Goal: Check status: Check status

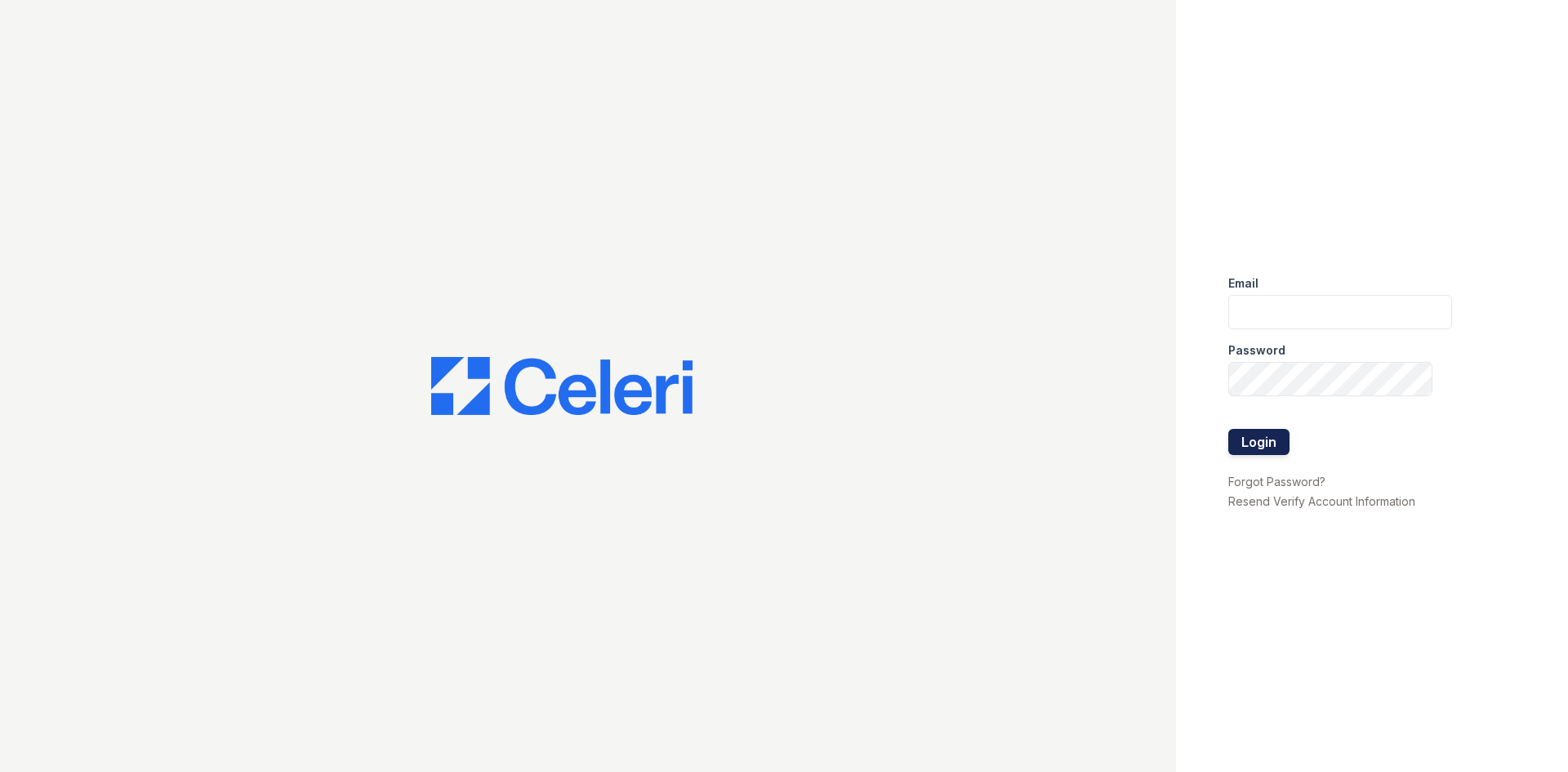
type input "alexis@redwood-property.com"
click at [1255, 438] on button "Login" at bounding box center [1258, 442] width 61 height 26
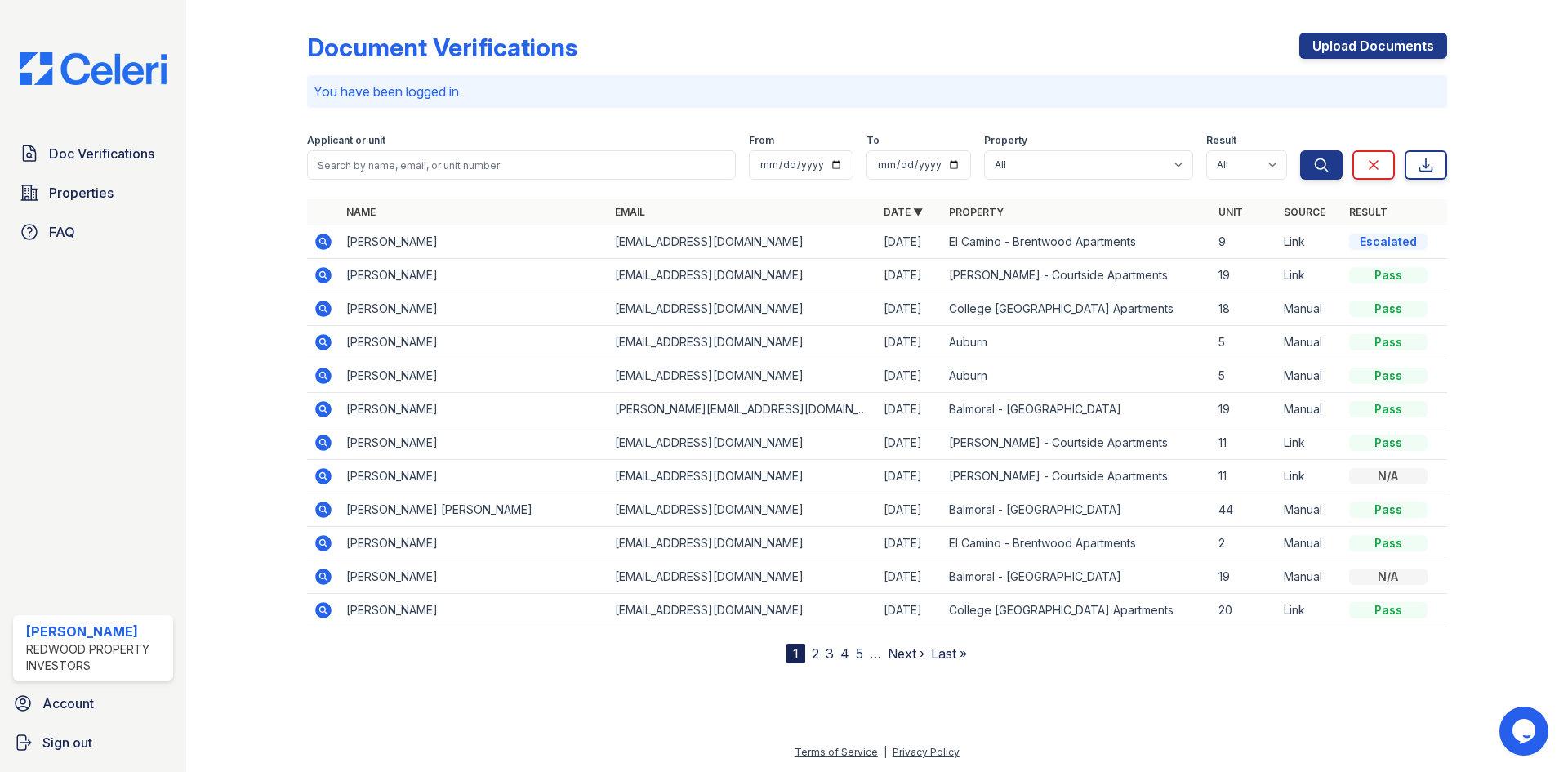
drag, startPoint x: 329, startPoint y: 231, endPoint x: 310, endPoint y: 255, distance: 30.6
click at [329, 232] on td at bounding box center [323, 242] width 33 height 34
click at [310, 254] on td at bounding box center [323, 242] width 33 height 34
click at [325, 233] on icon at bounding box center [324, 242] width 20 height 20
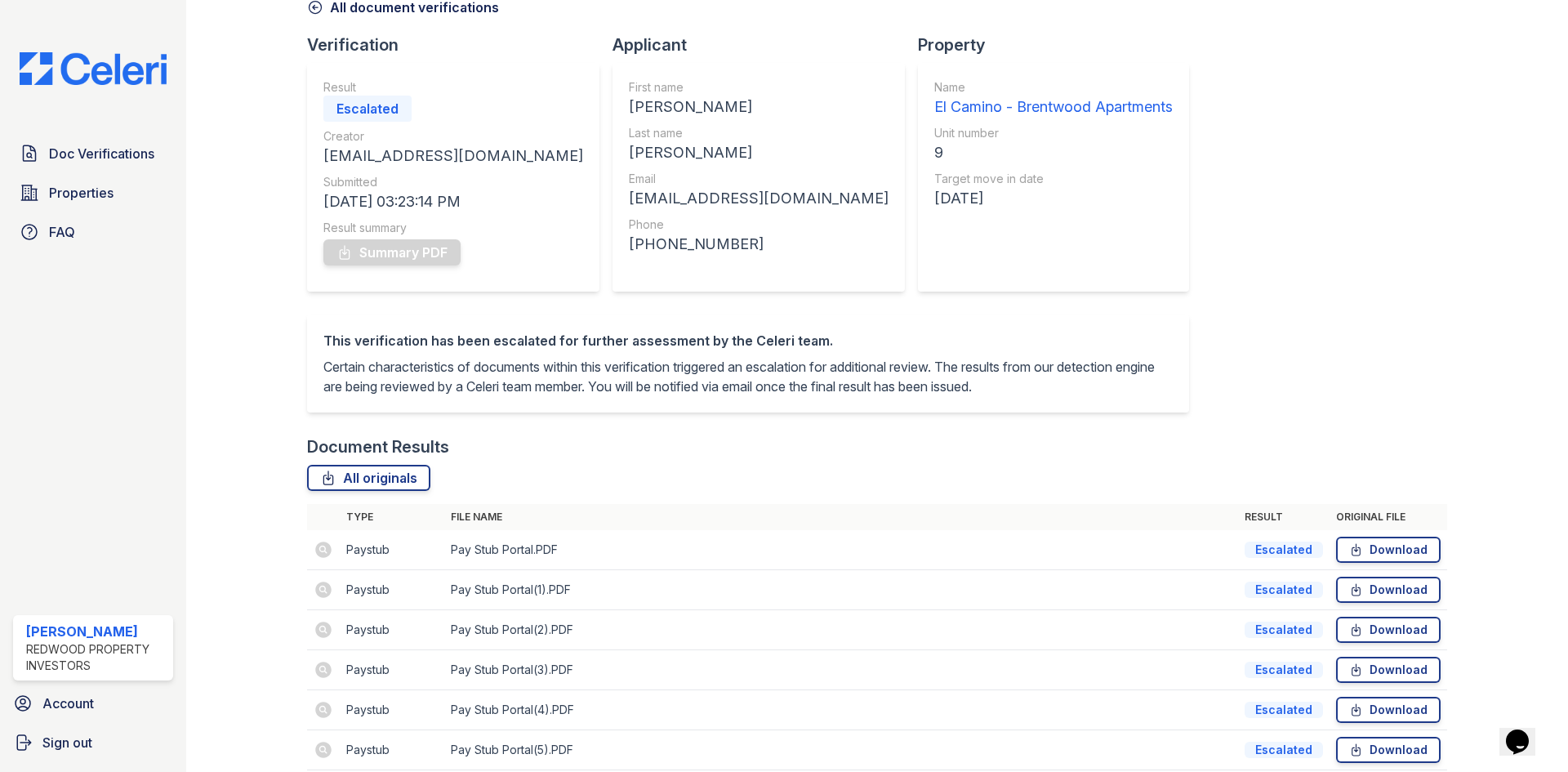
scroll to position [9, 0]
